Goal: Task Accomplishment & Management: Use online tool/utility

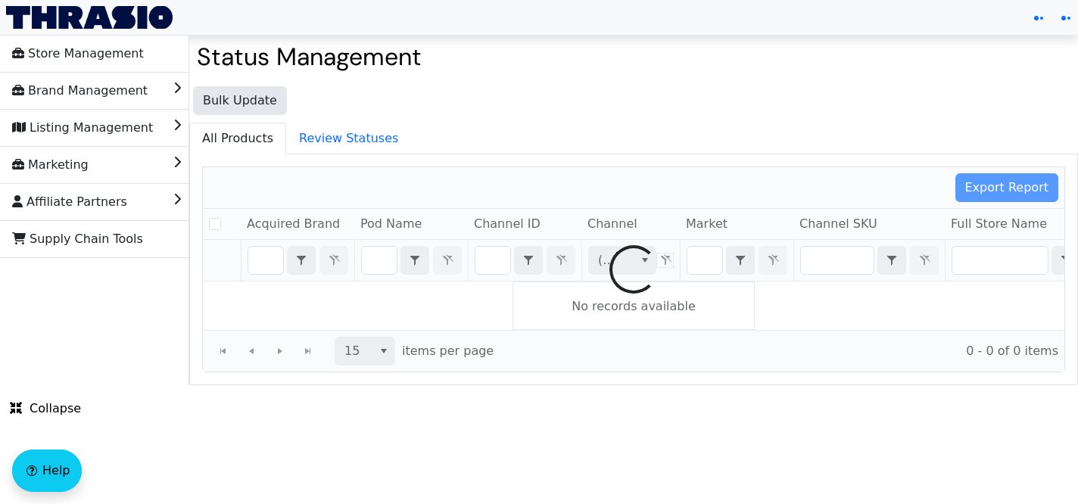
checkbox input "false"
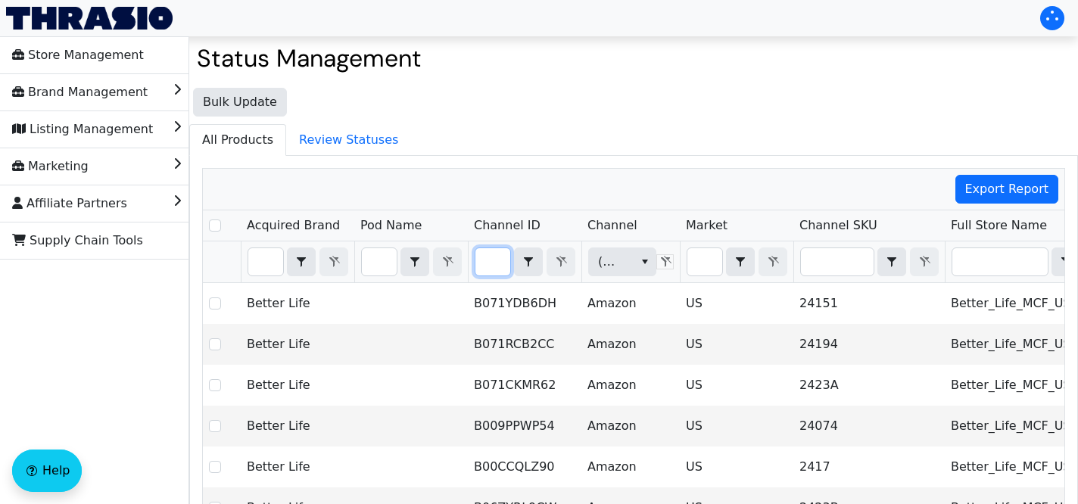
click at [495, 263] on input "Filter" at bounding box center [493, 261] width 35 height 27
type input "B07HJP9V58"
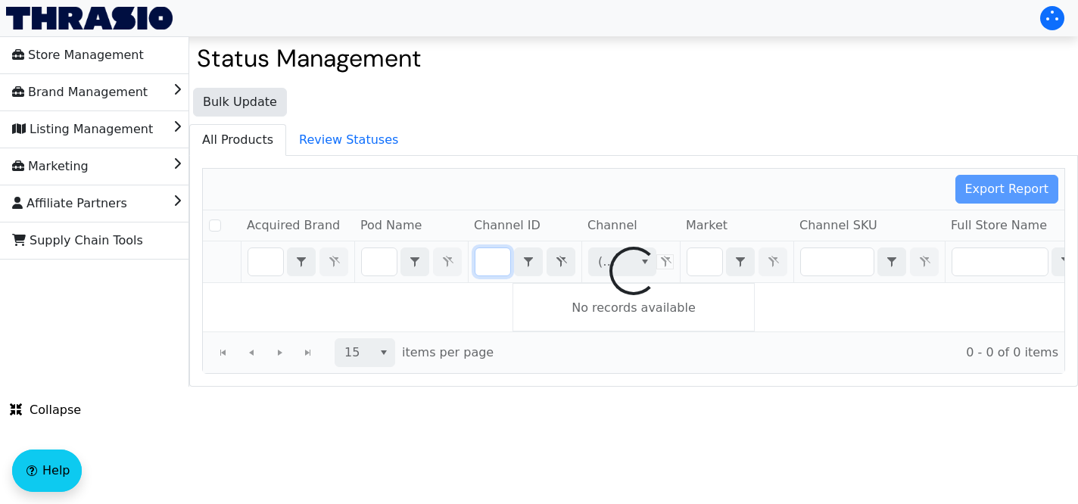
checkbox input "false"
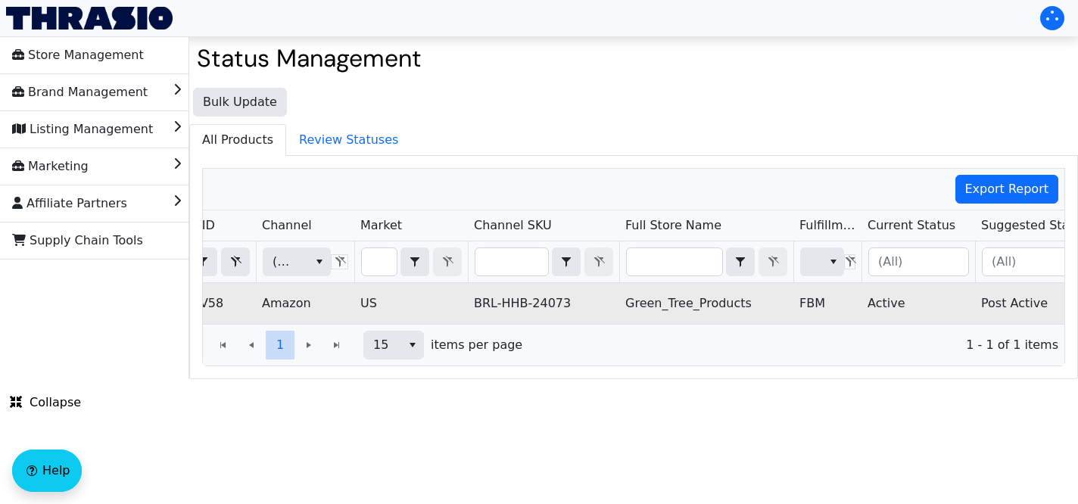
scroll to position [0, 502]
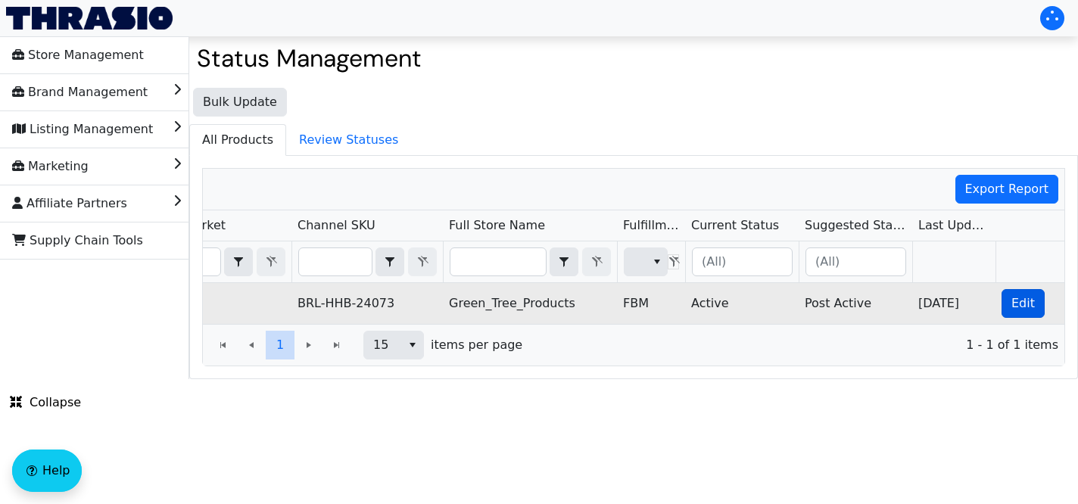
type input "B07HJP9V58"
click at [1024, 295] on span "Edit" at bounding box center [1023, 304] width 23 height 18
checkbox input "true"
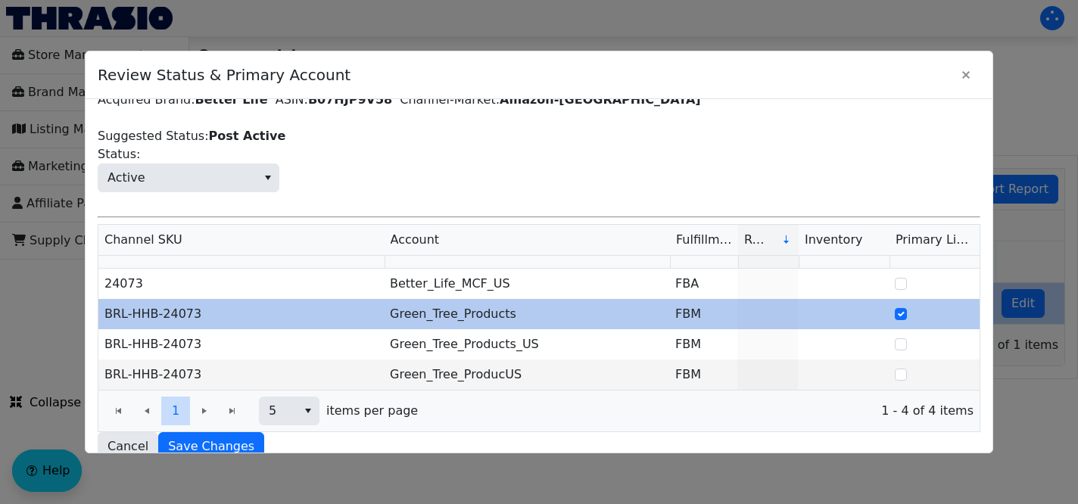
scroll to position [58, 0]
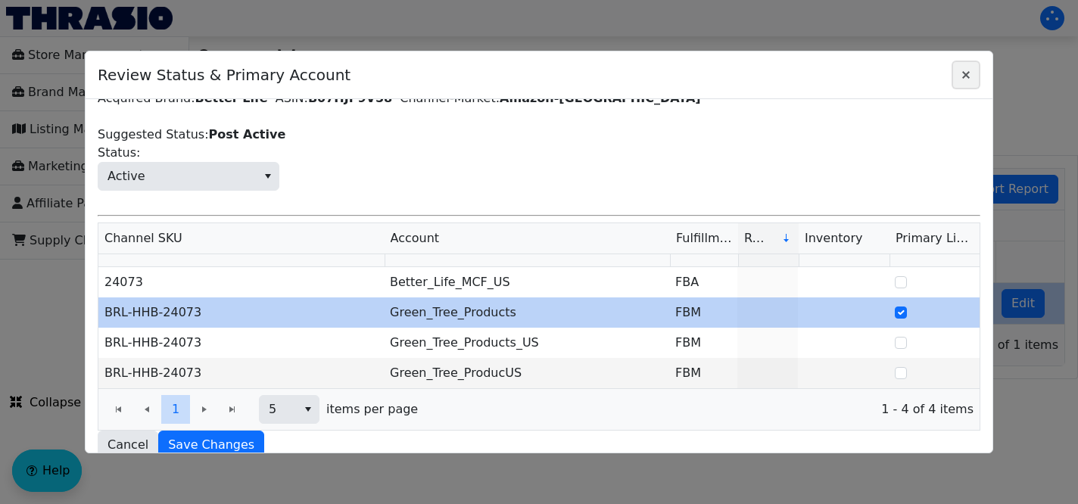
click at [971, 76] on icon "Close" at bounding box center [966, 75] width 18 height 12
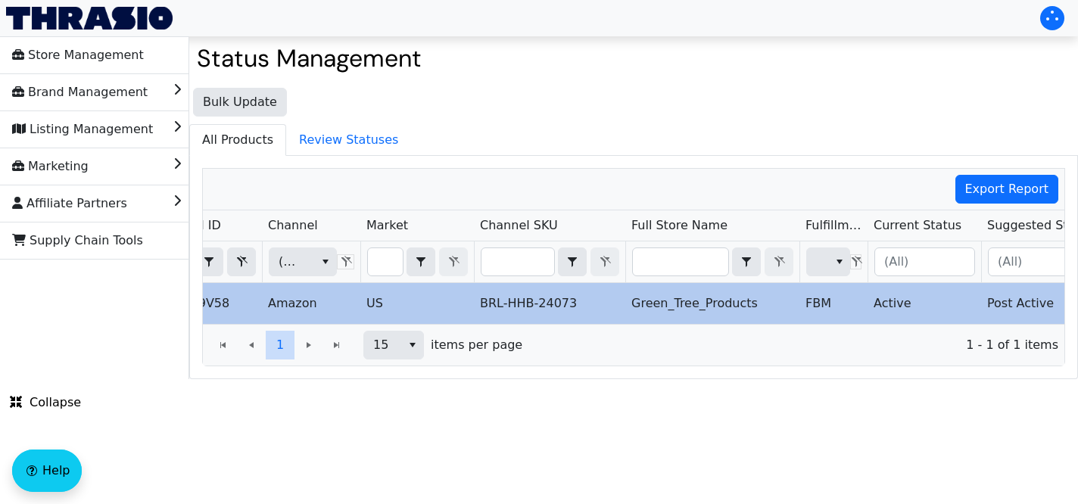
scroll to position [0, 219]
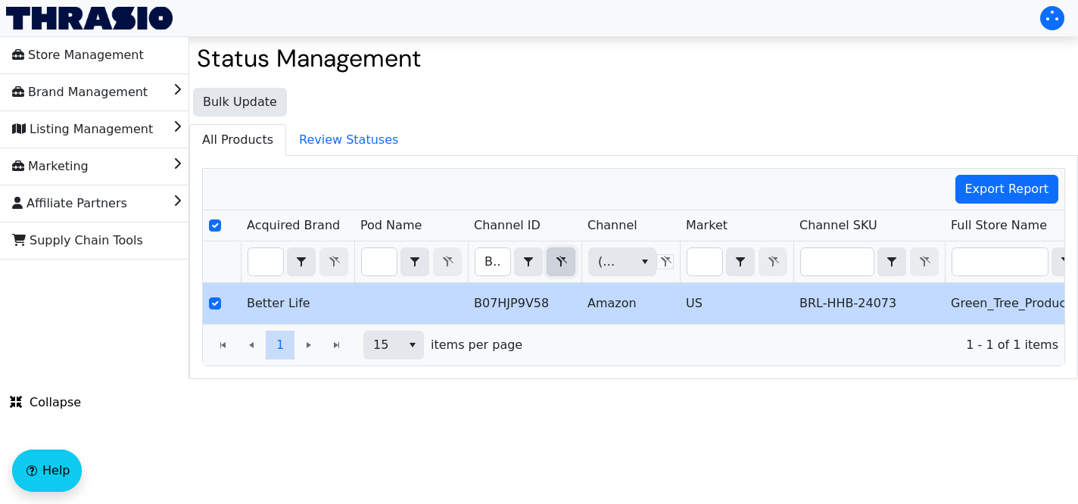
click at [555, 266] on icon "Filter" at bounding box center [561, 262] width 18 height 12
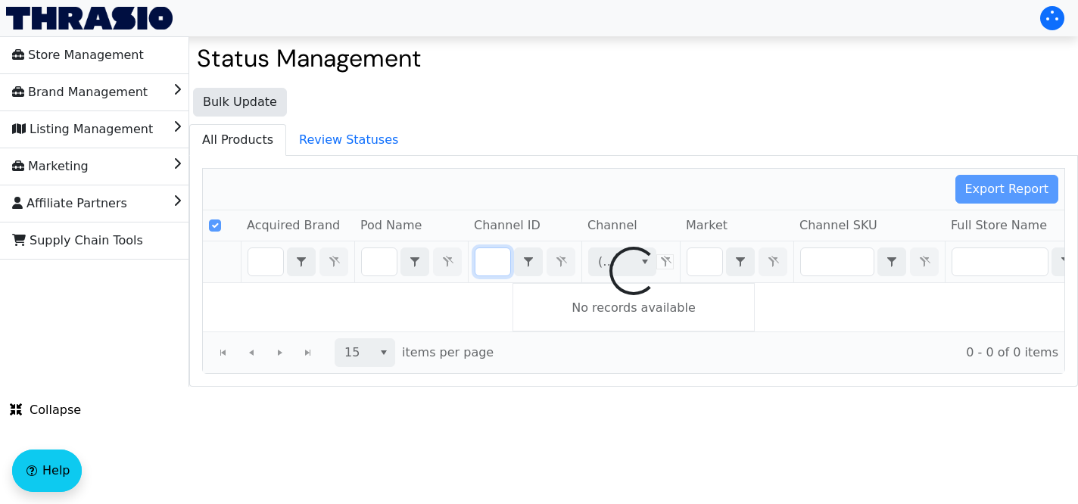
click at [483, 263] on div at bounding box center [634, 271] width 862 height 204
click at [485, 262] on div at bounding box center [634, 271] width 862 height 204
checkbox input "false"
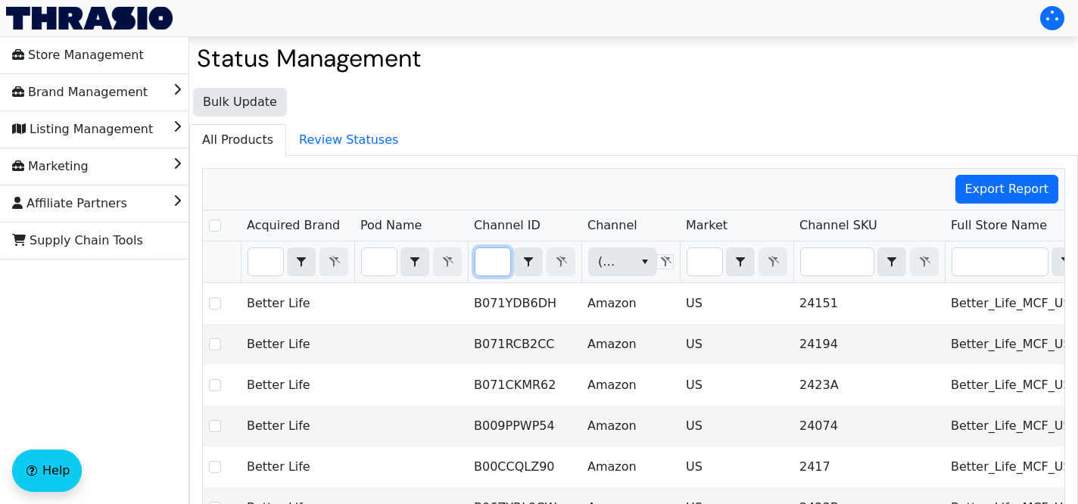
click at [490, 262] on input "Filter" at bounding box center [493, 261] width 35 height 27
type input "B009PPWP54"
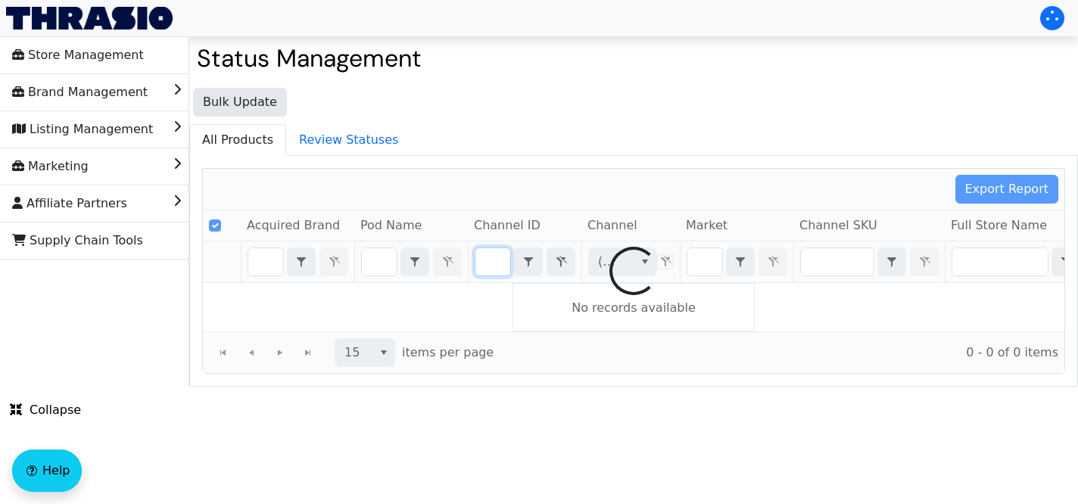
checkbox input "false"
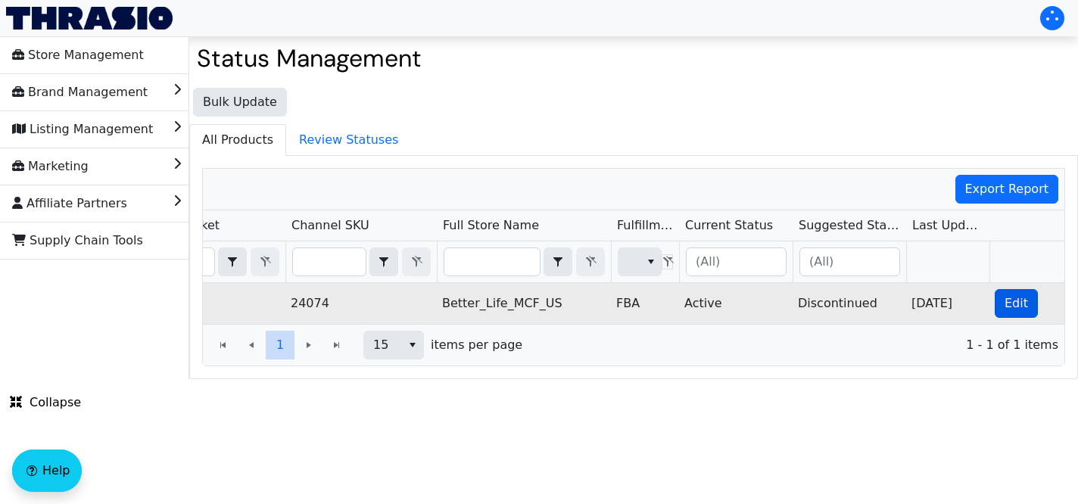
type input "B009PPWP54"
click at [1017, 298] on span "Edit" at bounding box center [1016, 304] width 23 height 18
checkbox input "true"
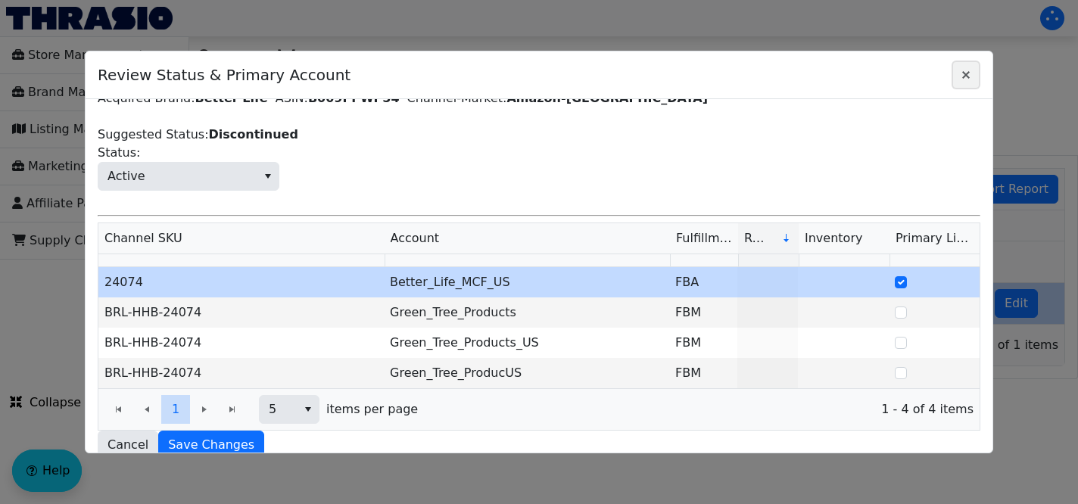
click at [969, 75] on icon "Close" at bounding box center [966, 75] width 18 height 12
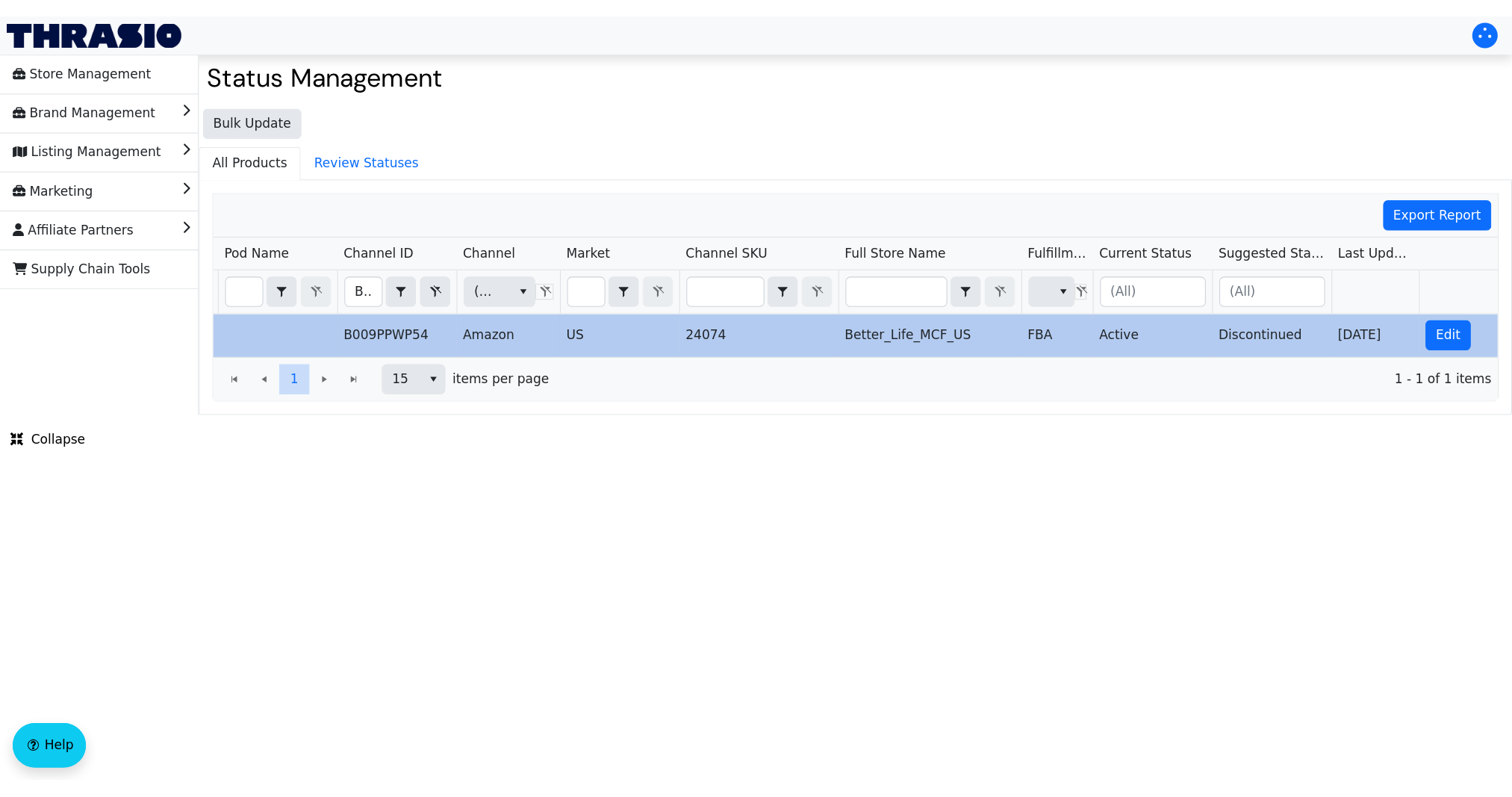
scroll to position [0, 52]
